Goal: Information Seeking & Learning: Learn about a topic

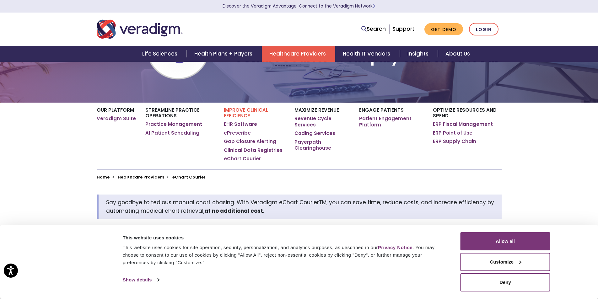
scroll to position [94, 0]
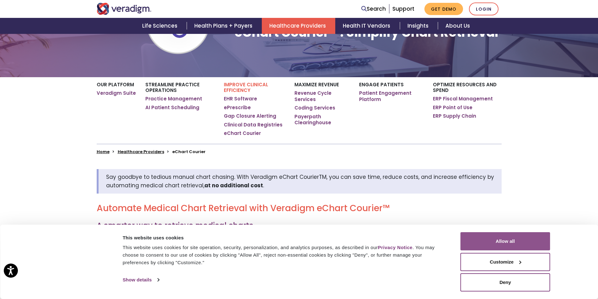
click at [499, 241] on button "Allow all" at bounding box center [506, 241] width 90 height 18
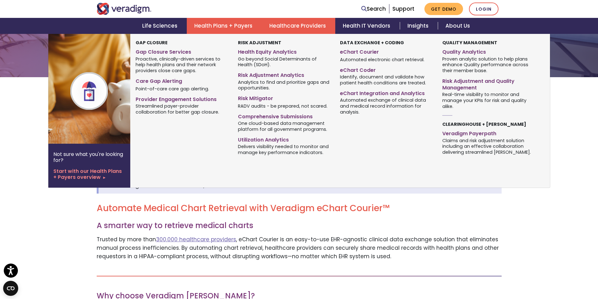
click at [208, 27] on link "Health Plans + Payers" at bounding box center [224, 26] width 75 height 16
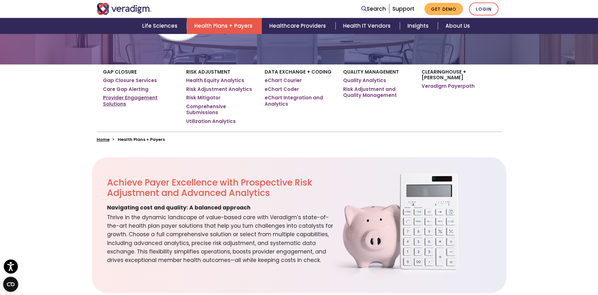
scroll to position [126, 0]
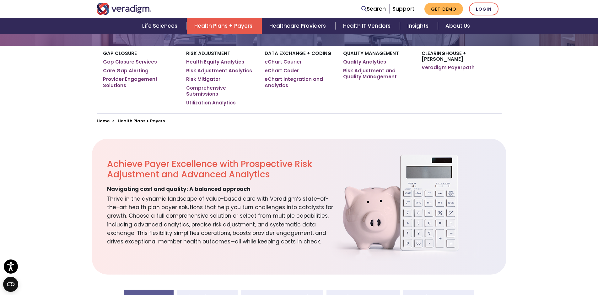
click at [442, 222] on img at bounding box center [401, 200] width 157 height 148
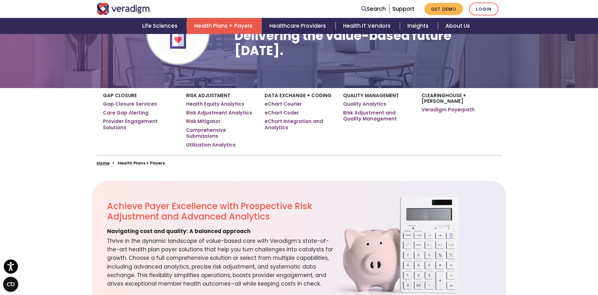
scroll to position [63, 0]
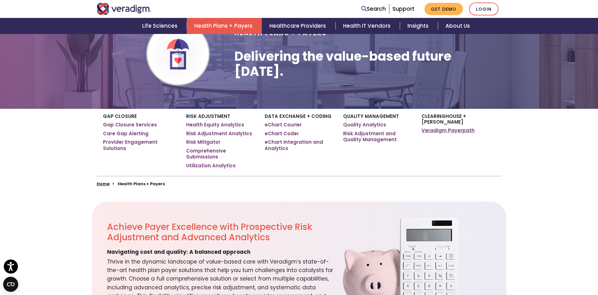
click at [453, 127] on link "Veradigm Payerpath" at bounding box center [448, 130] width 53 height 6
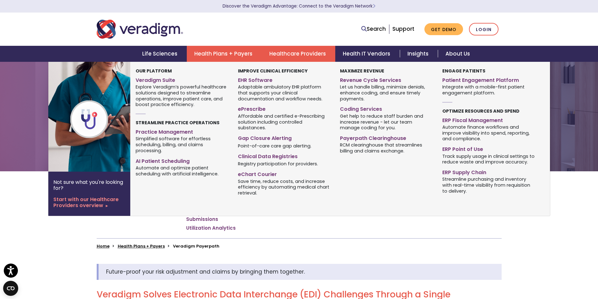
click at [306, 50] on link "Healthcare Providers" at bounding box center [298, 54] width 73 height 16
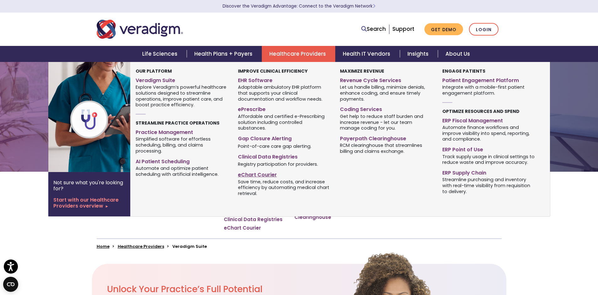
click at [256, 169] on link "eChart Courier" at bounding box center [284, 173] width 93 height 9
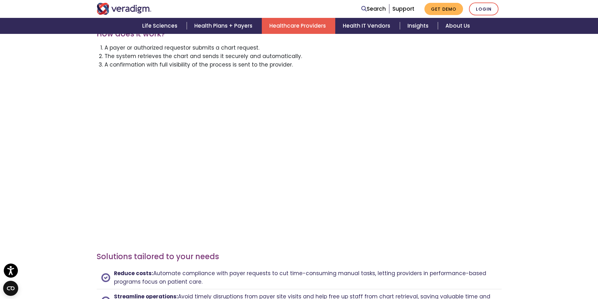
scroll to position [600, 0]
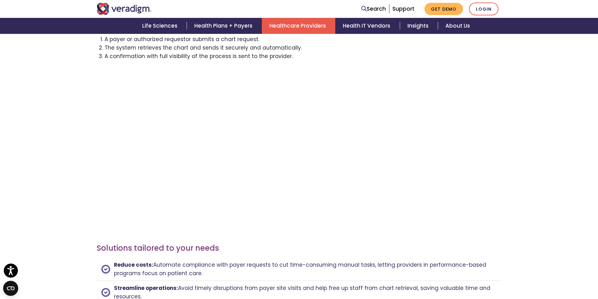
click at [281, 23] on link "Healthcare Providers" at bounding box center [298, 26] width 73 height 16
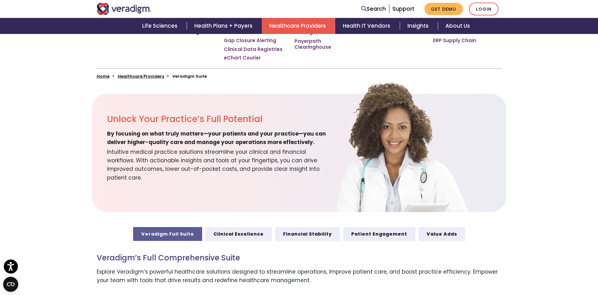
scroll to position [157, 0]
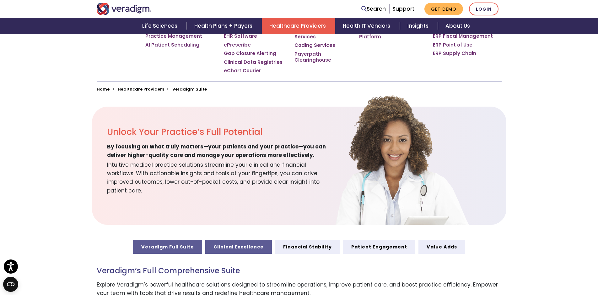
click at [224, 246] on link "Clinical Excellence" at bounding box center [238, 247] width 67 height 14
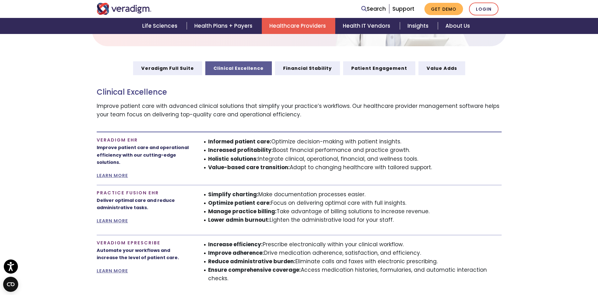
scroll to position [314, 0]
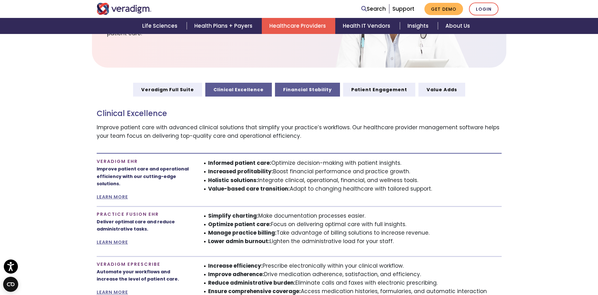
click at [305, 84] on link "Financial Stability" at bounding box center [307, 90] width 65 height 14
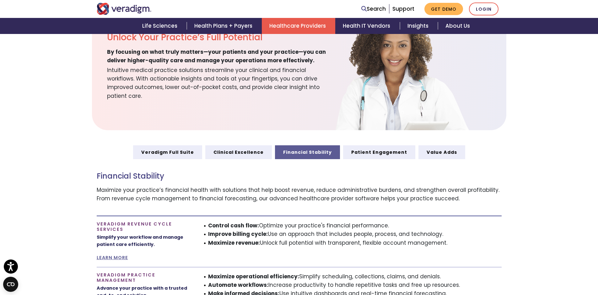
scroll to position [251, 0]
click at [357, 153] on link "Patient Engagement" at bounding box center [379, 152] width 72 height 14
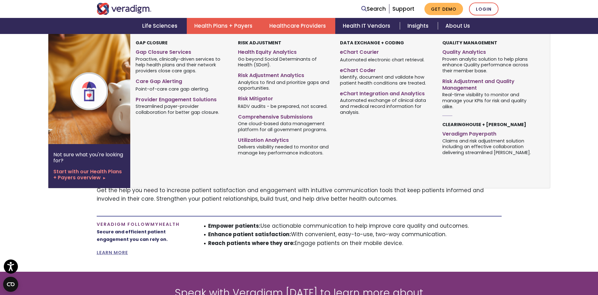
click at [211, 27] on link "Health Plans + Payers" at bounding box center [224, 26] width 75 height 16
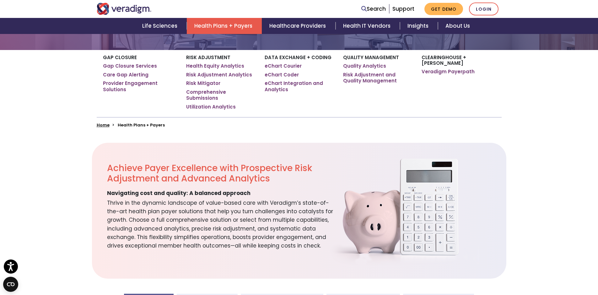
scroll to position [220, 0]
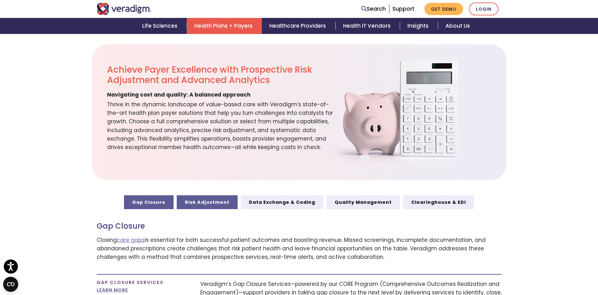
click at [210, 202] on link "Risk Adjustment" at bounding box center [207, 202] width 61 height 14
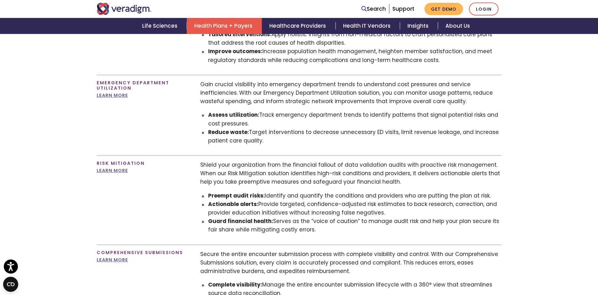
scroll to position [628, 0]
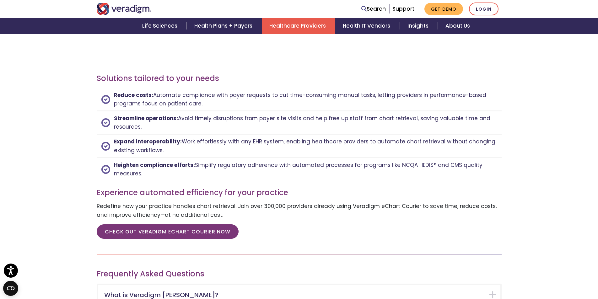
scroll to position [785, 0]
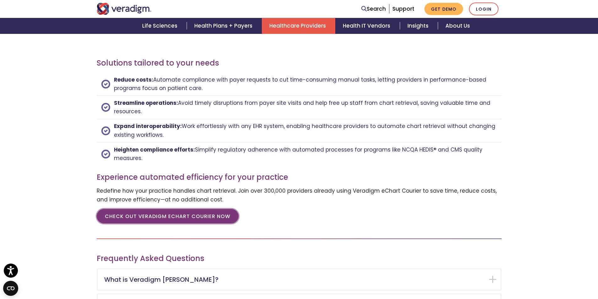
click at [179, 219] on link "CHECK OUT VERADIGM ECHART COURIER NOW" at bounding box center [168, 216] width 142 height 14
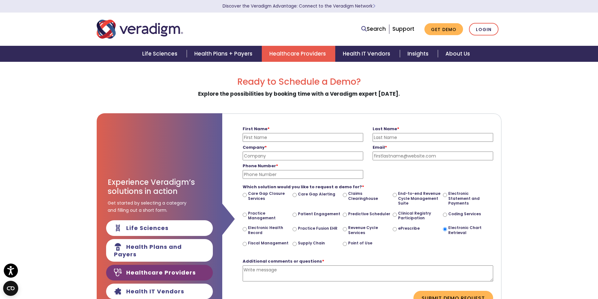
click at [295, 55] on link "Healthcare Providers" at bounding box center [298, 54] width 73 height 16
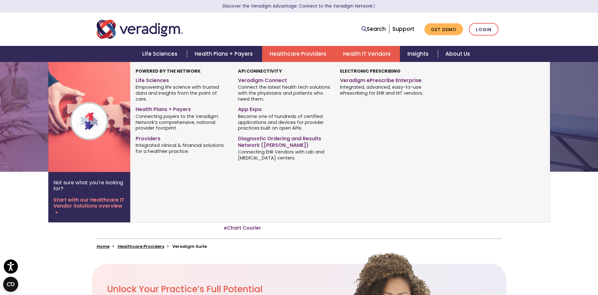
click at [378, 53] on link "Health IT Vendors" at bounding box center [368, 54] width 64 height 16
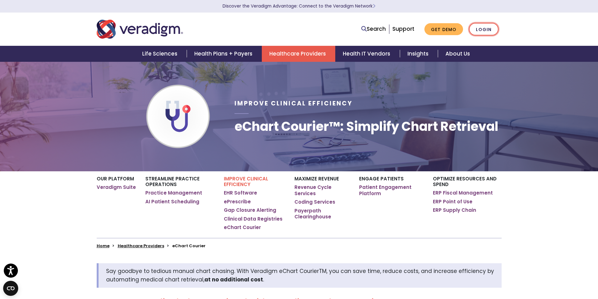
click at [485, 28] on link "Login" at bounding box center [484, 29] width 30 height 13
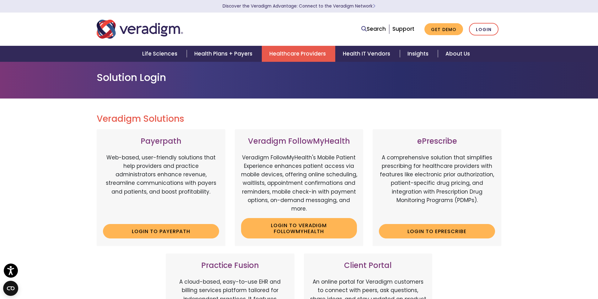
click at [289, 55] on link "Healthcare Providers" at bounding box center [298, 54] width 73 height 16
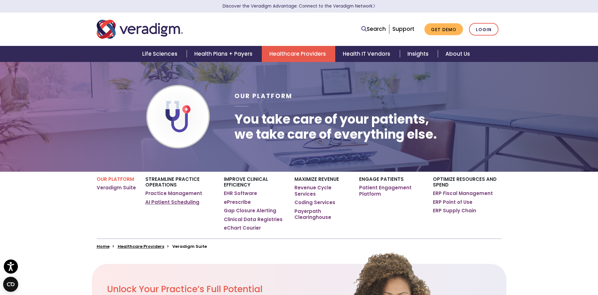
click at [172, 202] on link "AI Patient Scheduling" at bounding box center [172, 202] width 54 height 6
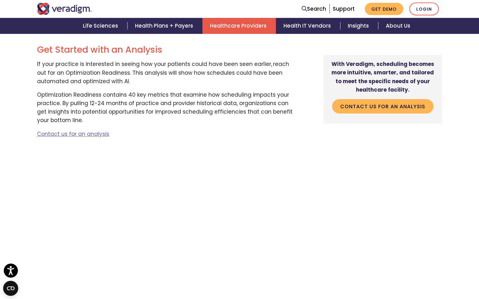
scroll to position [772, 0]
